Goal: Transaction & Acquisition: Purchase product/service

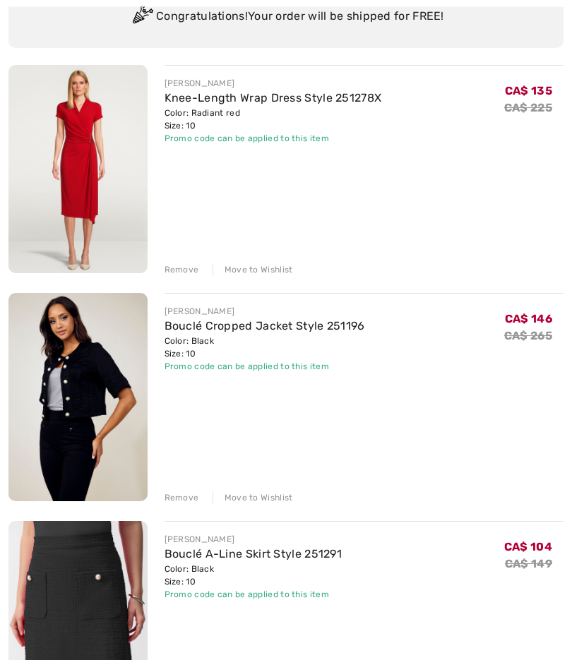
scroll to position [144, 0]
click at [185, 495] on div "Remove" at bounding box center [182, 498] width 35 height 13
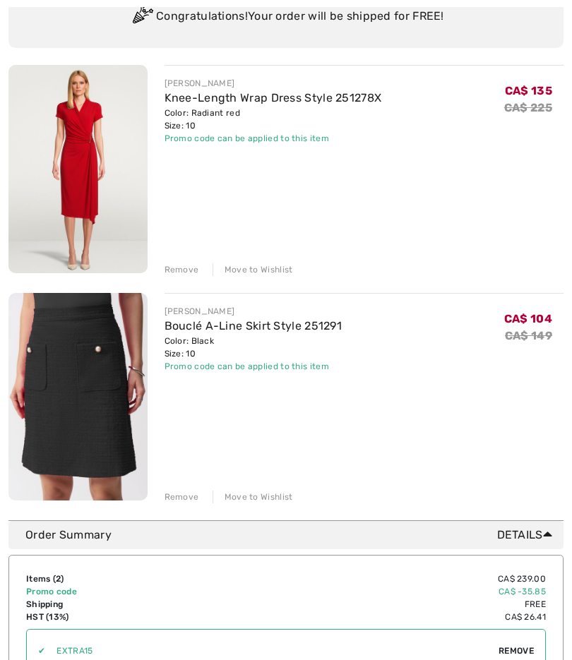
click at [189, 498] on div "Remove" at bounding box center [182, 497] width 35 height 13
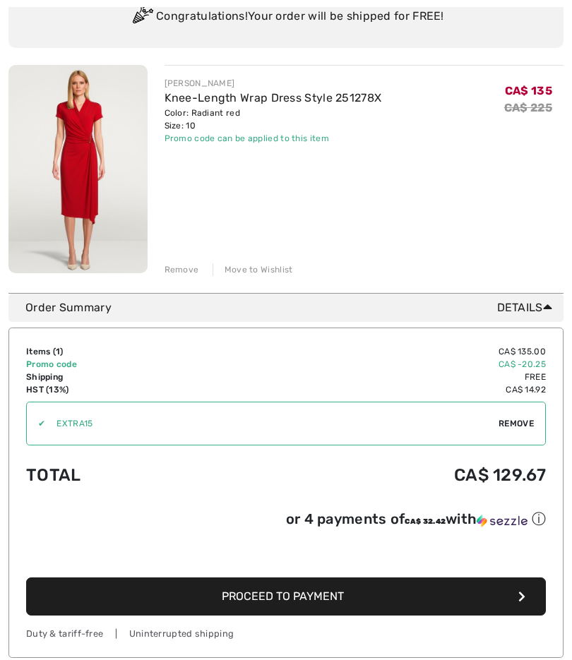
click at [415, 602] on button "Proceed to Payment" at bounding box center [286, 597] width 520 height 38
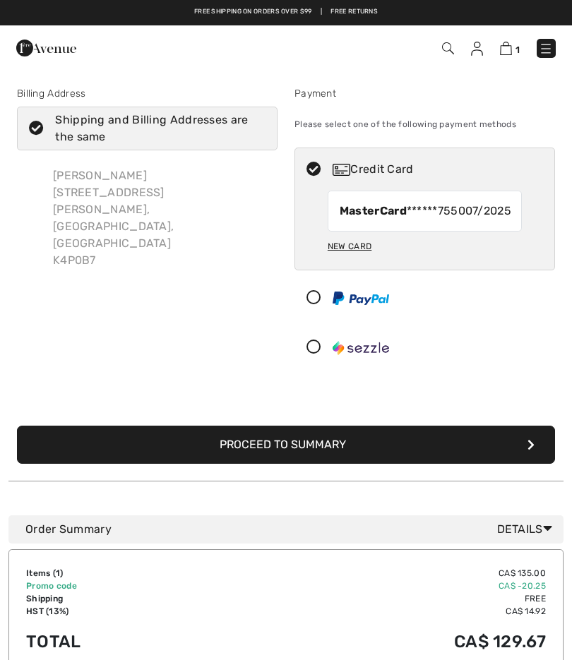
click at [463, 220] on span "MasterCard ******7550" at bounding box center [403, 211] width 126 height 17
radio input "true"
click at [483, 46] on img at bounding box center [477, 49] width 12 height 14
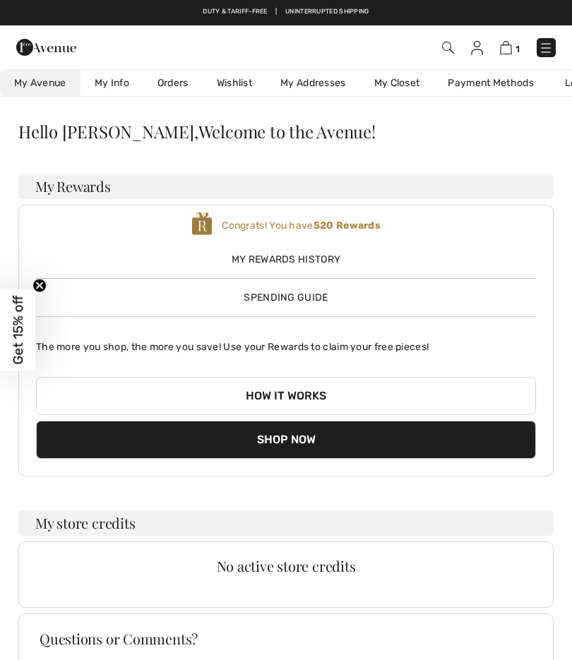
click at [118, 78] on link "My Info" at bounding box center [112, 83] width 63 height 26
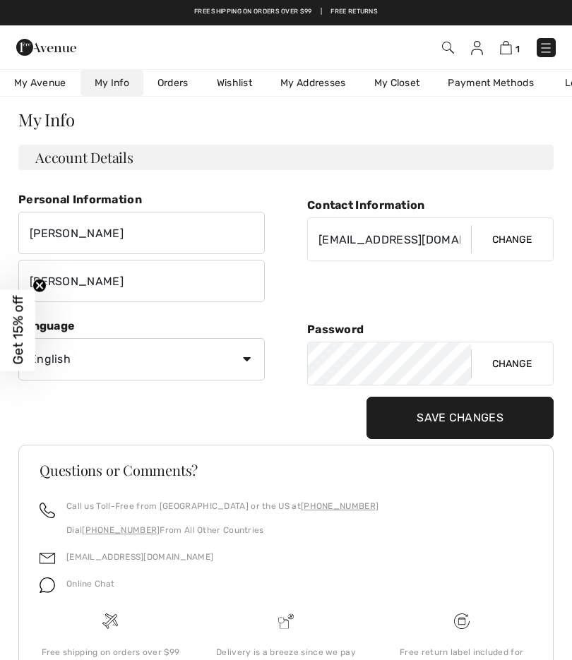
scroll to position [2, 0]
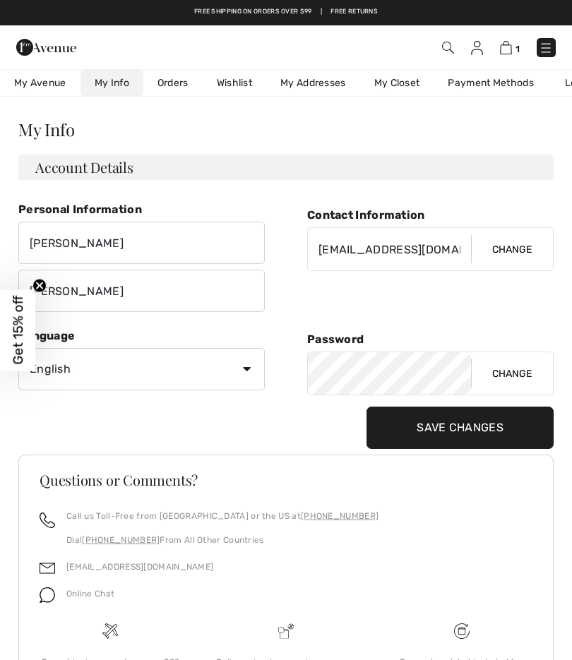
click at [506, 81] on link "Payment Methods" at bounding box center [491, 83] width 114 height 26
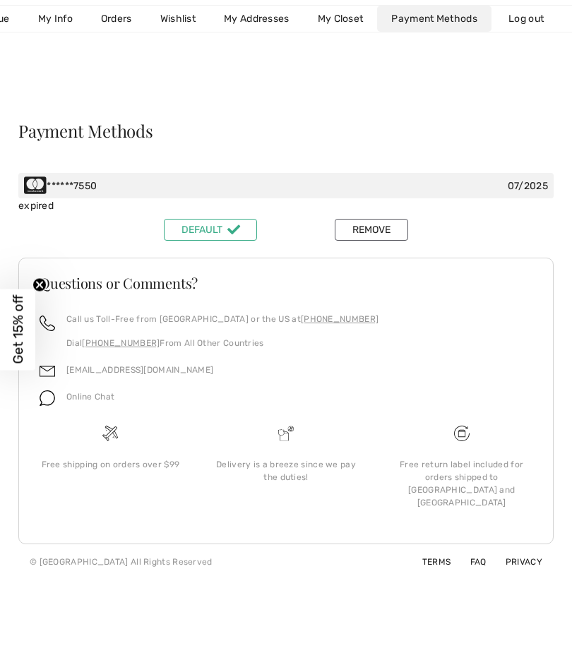
scroll to position [0, 62]
click at [239, 186] on div "******7550 07/2025" at bounding box center [285, 186] width 535 height 25
click at [371, 230] on button "Remove" at bounding box center [371, 231] width 73 height 22
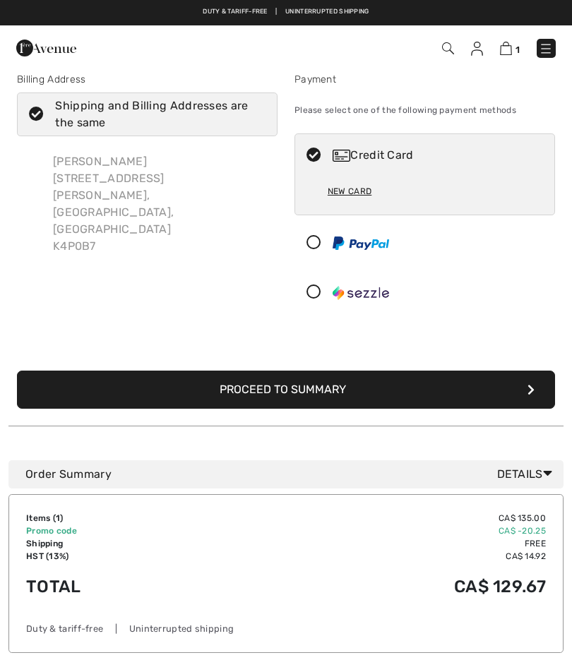
scroll to position [13, 0]
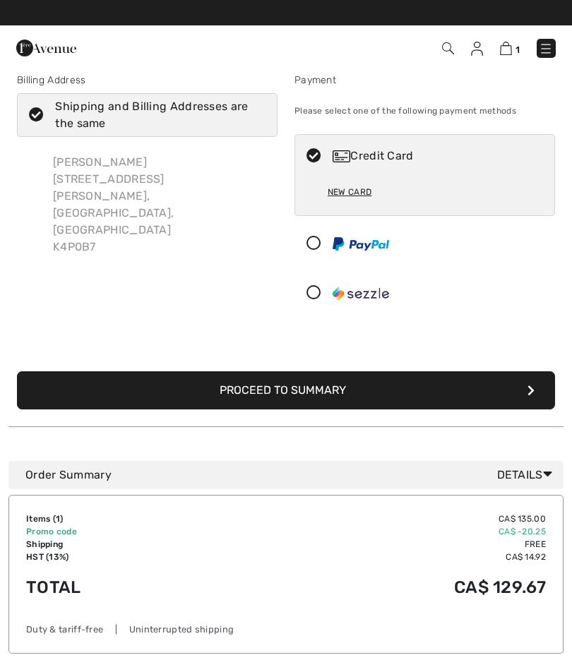
click at [439, 388] on button "Proceed to Summary" at bounding box center [286, 390] width 538 height 38
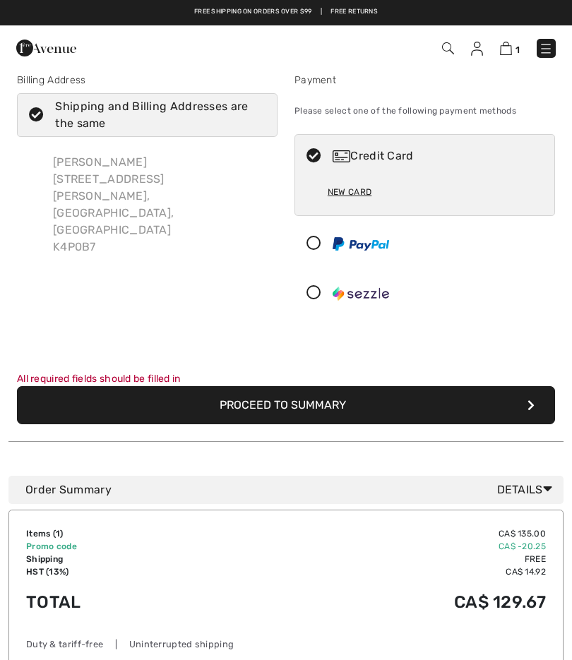
click at [353, 200] on div "New Card" at bounding box center [350, 192] width 44 height 24
radio input "true"
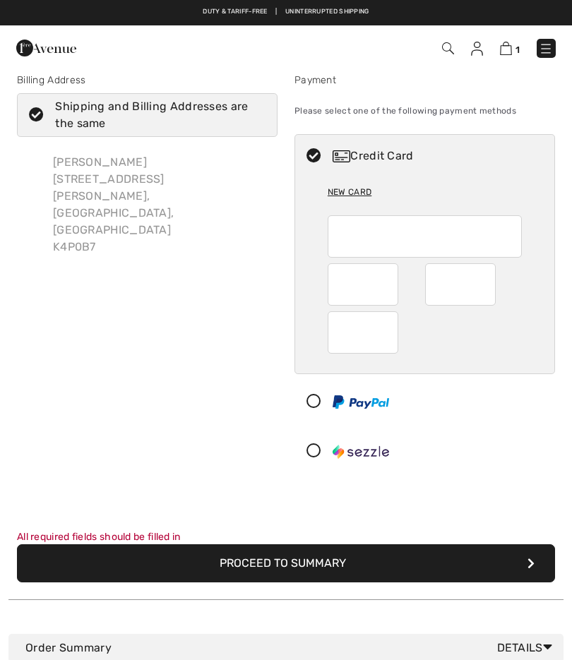
scroll to position [13, 0]
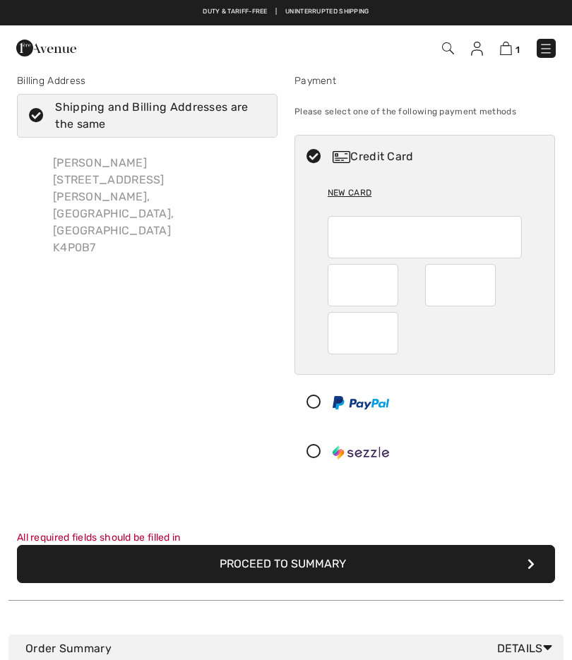
click at [468, 378] on div "Credit Card New Card" at bounding box center [424, 304] width 261 height 339
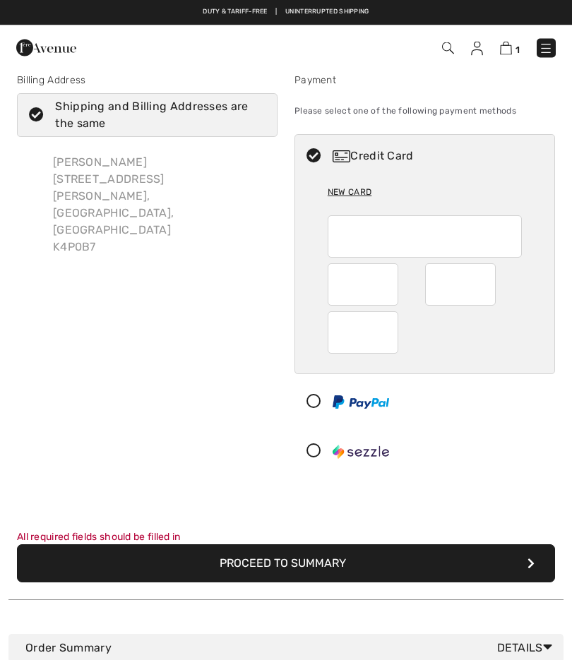
click at [451, 564] on button "Proceed to Summary" at bounding box center [286, 564] width 538 height 38
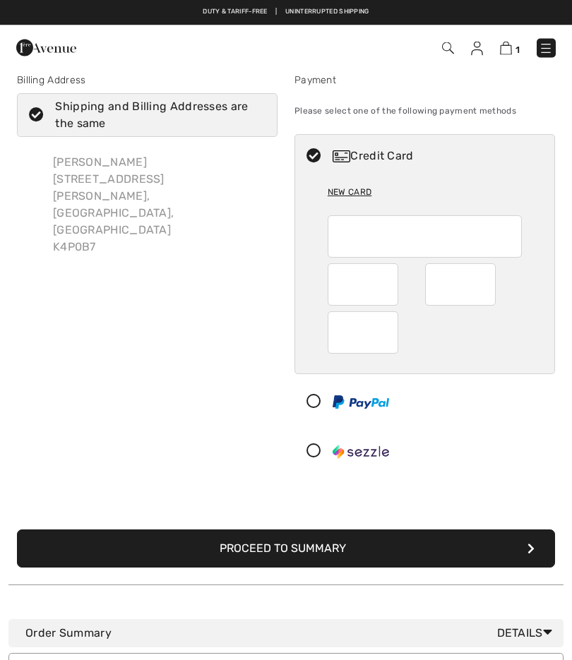
scroll to position [13, 0]
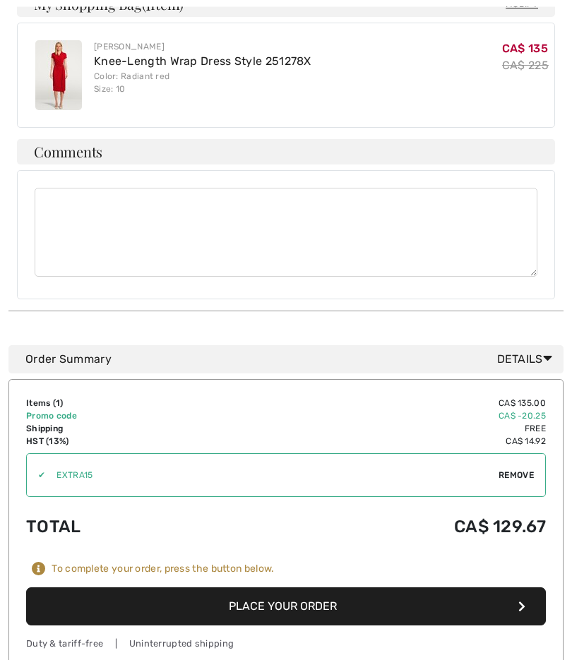
scroll to position [452, 0]
click at [429, 588] on button "Place Your Order" at bounding box center [286, 607] width 520 height 38
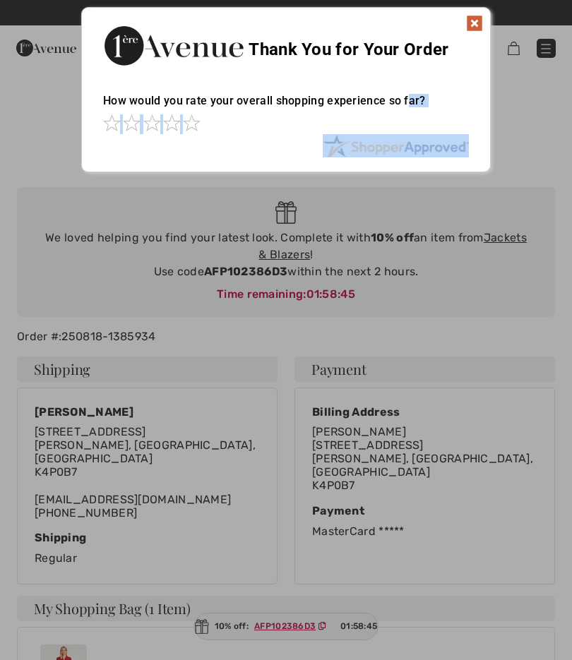
click at [480, 268] on div at bounding box center [286, 330] width 572 height 660
click at [472, 28] on img at bounding box center [474, 23] width 17 height 17
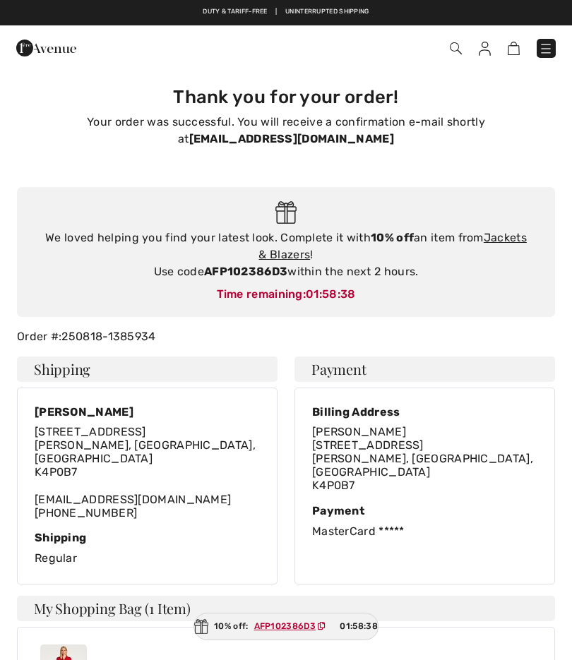
click at [509, 241] on link "Jackets & Blazers" at bounding box center [392, 246] width 268 height 30
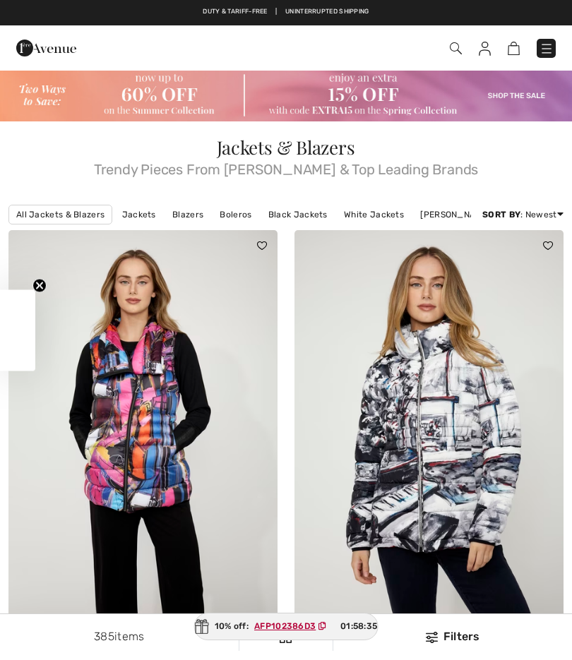
checkbox input "true"
click at [142, 210] on link "Jackets" at bounding box center [139, 215] width 48 height 18
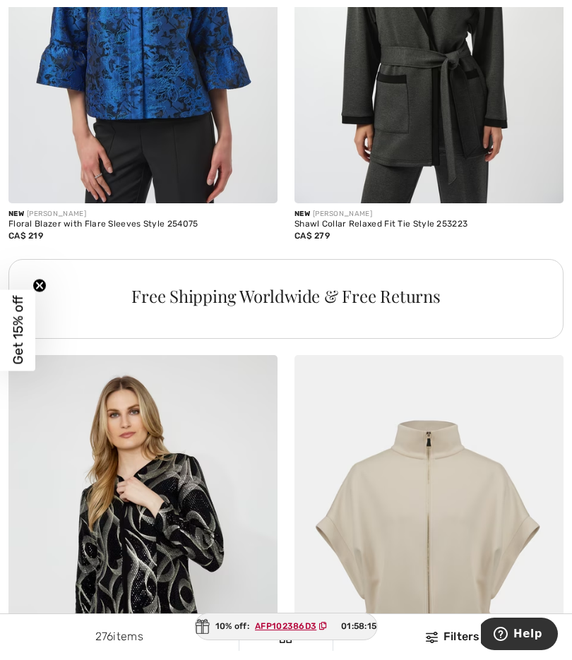
scroll to position [2708, 0]
